Goal: Information Seeking & Learning: Learn about a topic

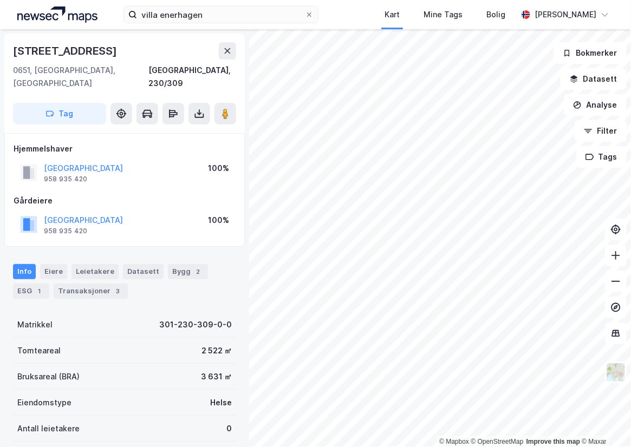
scroll to position [53, 0]
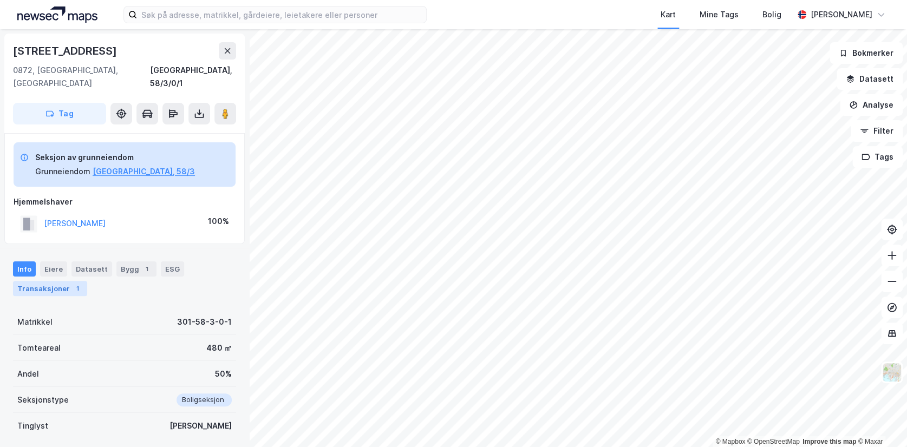
click at [78, 281] on div "Transaksjoner 1" at bounding box center [50, 288] width 74 height 15
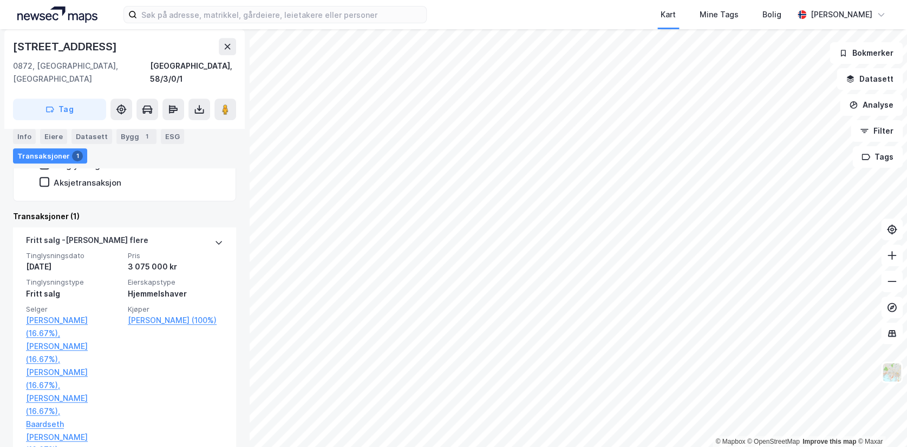
scroll to position [273, 0]
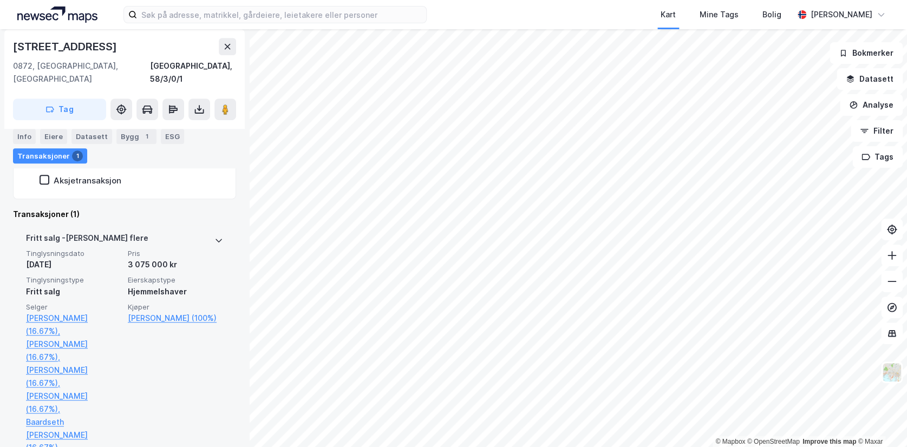
click at [214, 236] on icon at bounding box center [218, 240] width 9 height 9
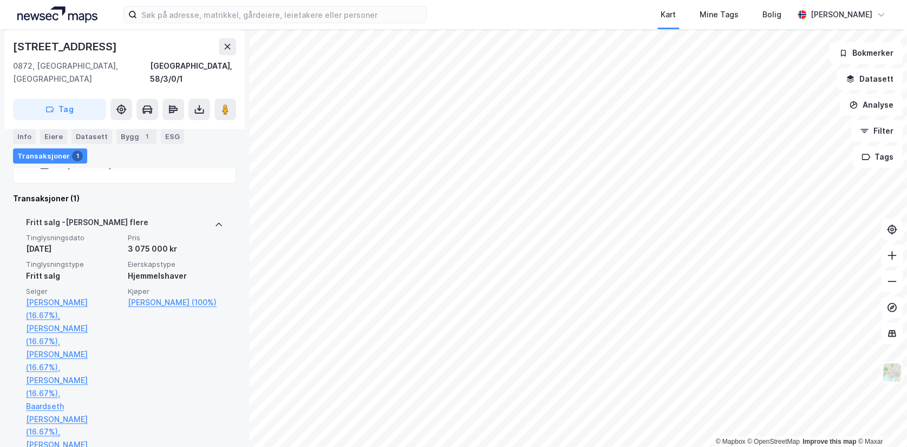
scroll to position [303, 0]
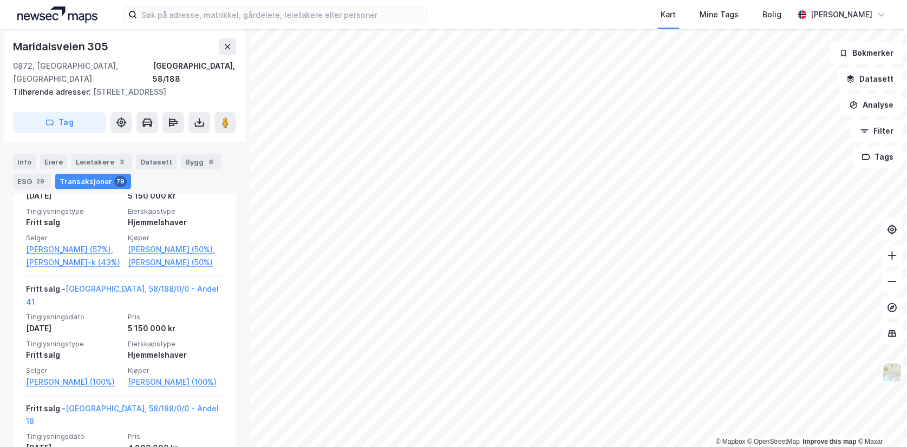
scroll to position [522, 0]
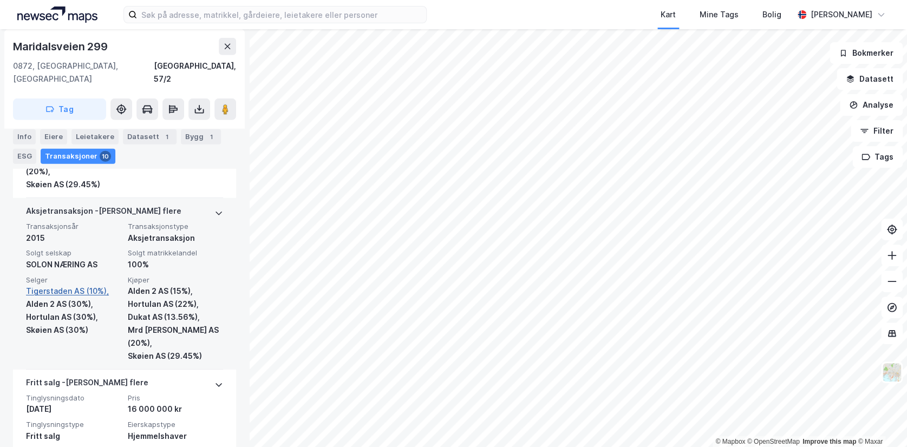
scroll to position [1431, 0]
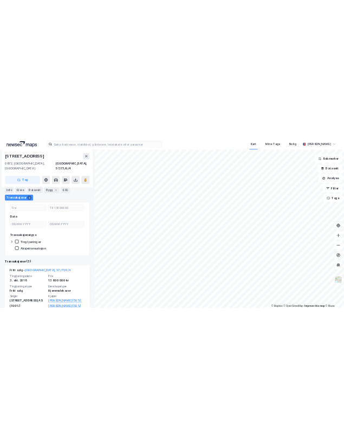
scroll to position [246, 0]
